Goal: Task Accomplishment & Management: Manage account settings

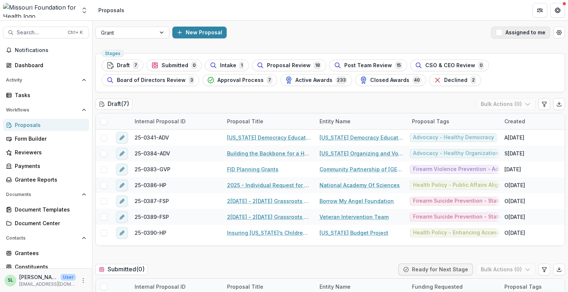
click at [510, 33] on button "Assigned to me" at bounding box center [520, 33] width 59 height 12
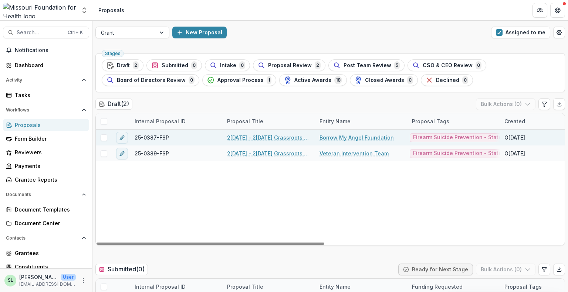
click at [272, 136] on link "2[DATE] - 2[DATE] Grassroots Efforts to Address FID - RFA" at bounding box center [269, 138] width 84 height 8
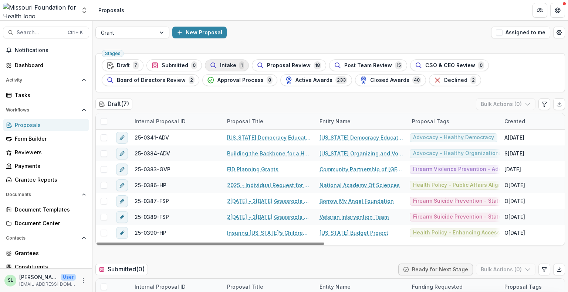
click at [229, 69] on div "Intake 1" at bounding box center [227, 65] width 34 height 8
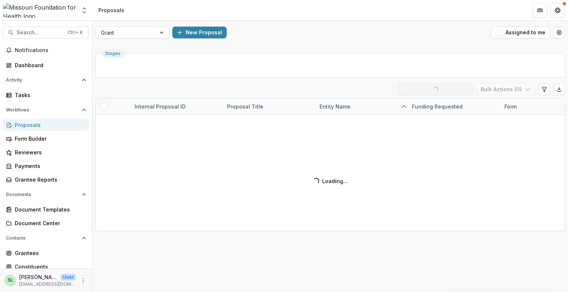
click at [34, 126] on div "Proposals" at bounding box center [49, 125] width 68 height 8
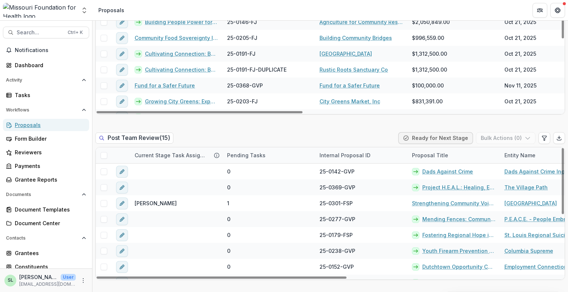
scroll to position [555, 0]
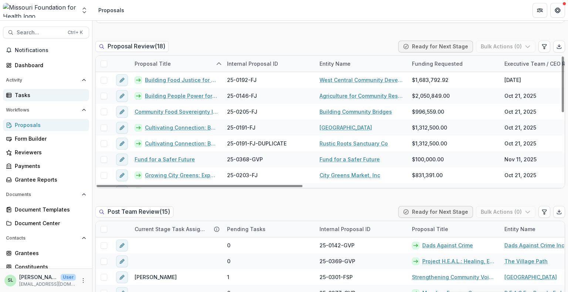
click at [24, 92] on div "Tasks" at bounding box center [49, 95] width 68 height 8
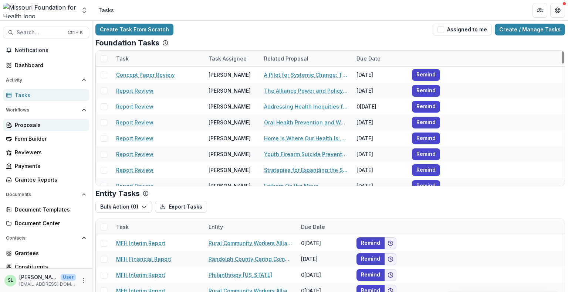
click at [32, 128] on div "Proposals" at bounding box center [49, 125] width 68 height 8
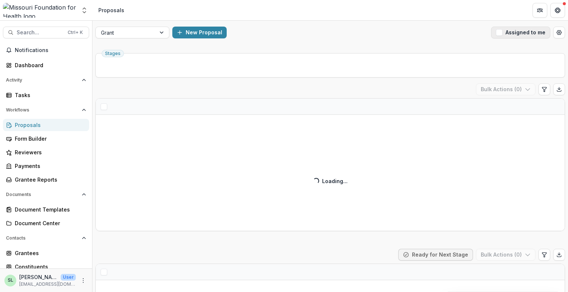
click at [528, 28] on button "Assigned to me" at bounding box center [520, 33] width 59 height 12
click at [528, 30] on button "Assigned to me" at bounding box center [520, 33] width 59 height 12
